Goal: Task Accomplishment & Management: Complete application form

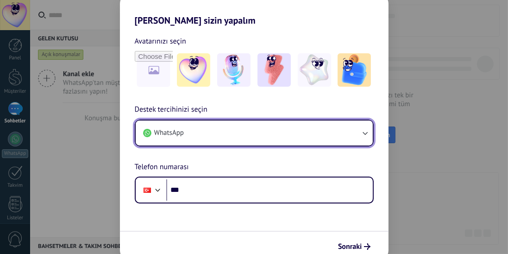
click at [248, 134] on button "WhatsApp" at bounding box center [254, 132] width 237 height 25
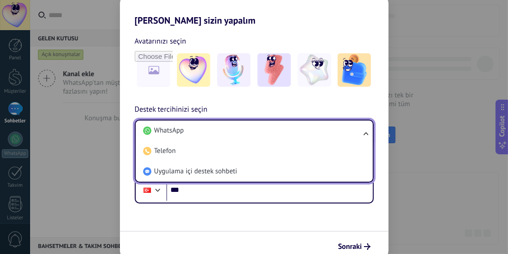
click at [362, 126] on li "WhatsApp" at bounding box center [252, 130] width 226 height 20
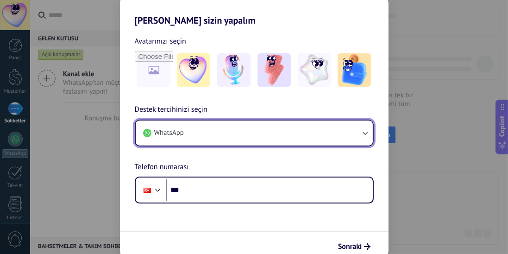
click at [362, 126] on button "WhatsApp" at bounding box center [254, 132] width 237 height 25
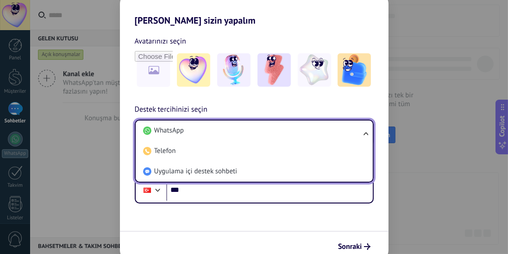
click at [362, 136] on ul "WhatsApp Telefon Uygulama içi destek sohbeti" at bounding box center [254, 150] width 239 height 63
click at [359, 130] on li "WhatsApp" at bounding box center [252, 130] width 226 height 20
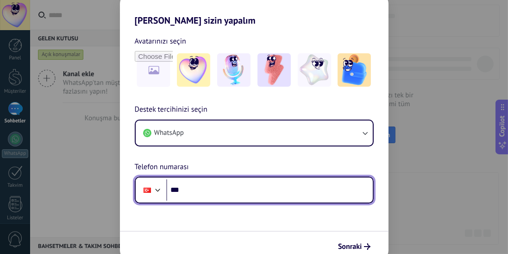
click at [333, 195] on input "***" at bounding box center [269, 189] width 206 height 21
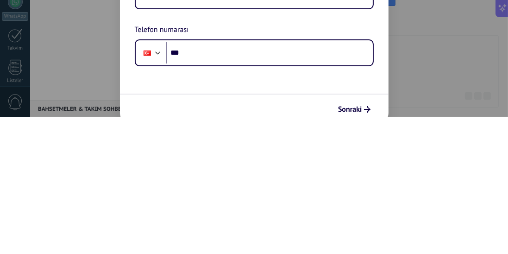
click at [386, 187] on div "Destek tercihinizi seçin WhatsApp Telefon numarası Phone ***" at bounding box center [254, 153] width 268 height 99
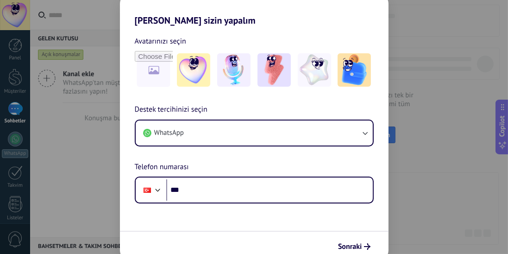
click at [435, 17] on div "[PERSON_NAME] sizin yapalım Avatarınızı seçin Destek tercihinizi seçin WhatsApp…" at bounding box center [254, 127] width 508 height 254
click at [186, 71] on img at bounding box center [193, 69] width 33 height 33
click at [187, 73] on img at bounding box center [193, 69] width 33 height 33
click at [365, 242] on button "Sonraki" at bounding box center [354, 246] width 41 height 16
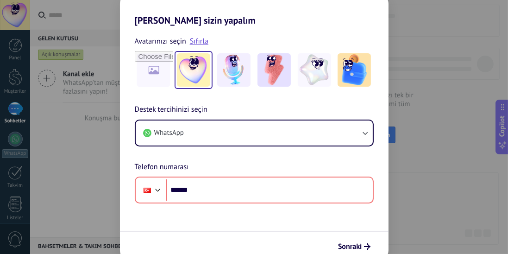
click at [349, 249] on span "Sonraki" at bounding box center [350, 246] width 24 height 6
click at [362, 242] on button "Sonraki" at bounding box center [354, 246] width 41 height 16
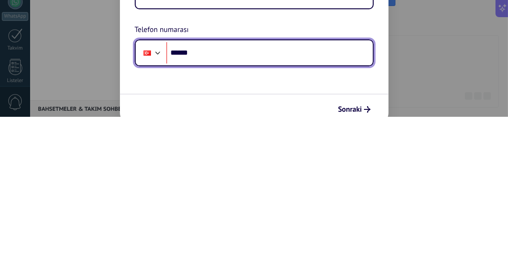
click at [161, 191] on div at bounding box center [157, 188] width 11 height 11
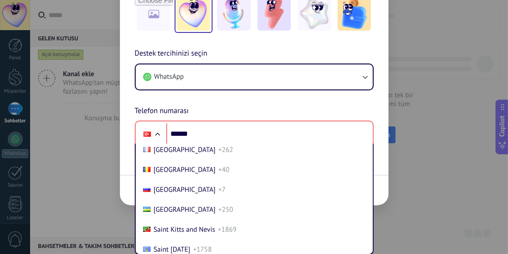
scroll to position [3040, 0]
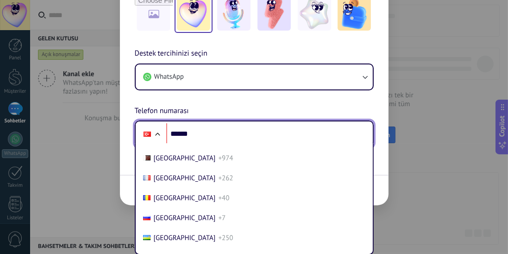
click at [159, 130] on div at bounding box center [157, 135] width 11 height 11
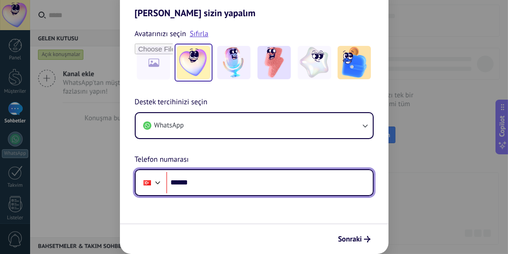
scroll to position [7, 0]
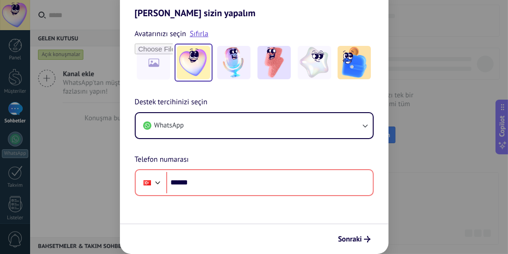
click at [354, 232] on button "Sonraki" at bounding box center [354, 239] width 41 height 16
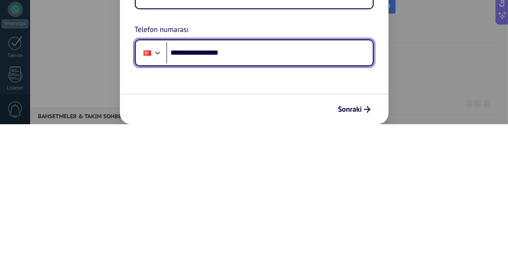
type input "**********"
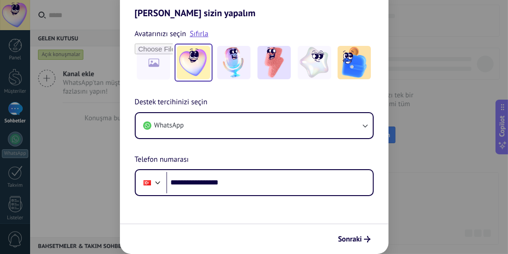
click at [362, 243] on button "Sonraki" at bounding box center [354, 239] width 41 height 16
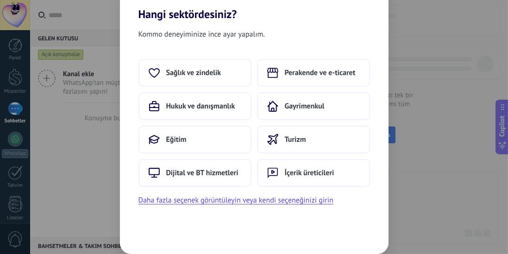
click at [330, 172] on span "İçerik üreticileri" at bounding box center [310, 172] width 50 height 9
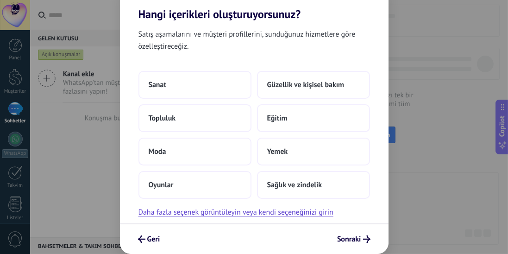
click at [209, 87] on button "Sanat" at bounding box center [194, 85] width 113 height 28
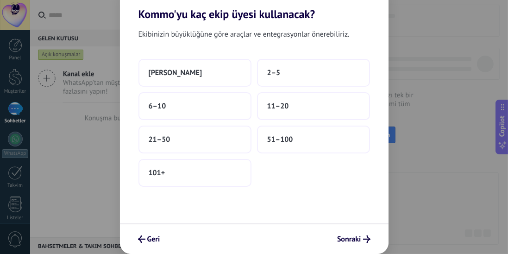
click at [205, 108] on button "6–10" at bounding box center [194, 106] width 113 height 28
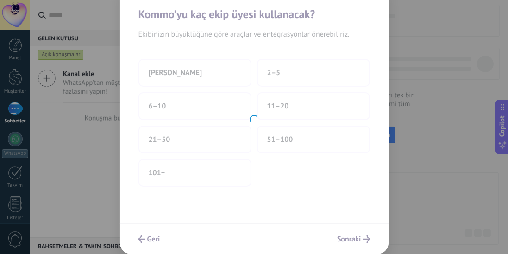
scroll to position [0, 0]
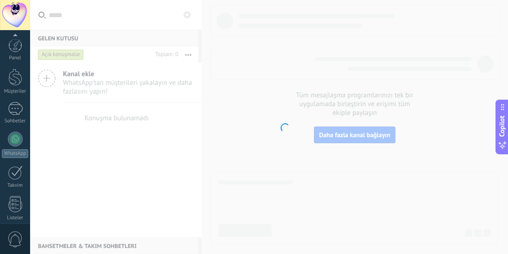
scroll to position [131, 0]
